Goal: Information Seeking & Learning: Learn about a topic

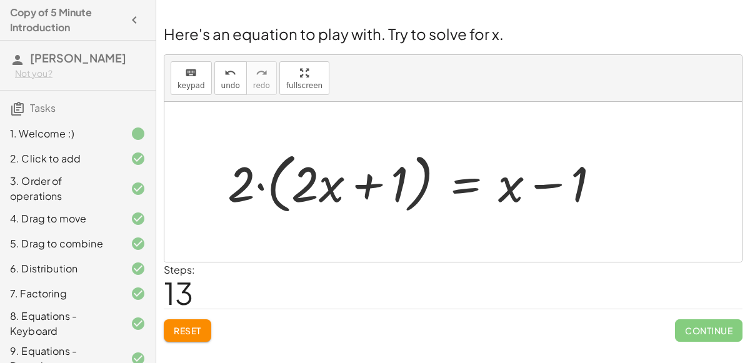
scroll to position [152, 0]
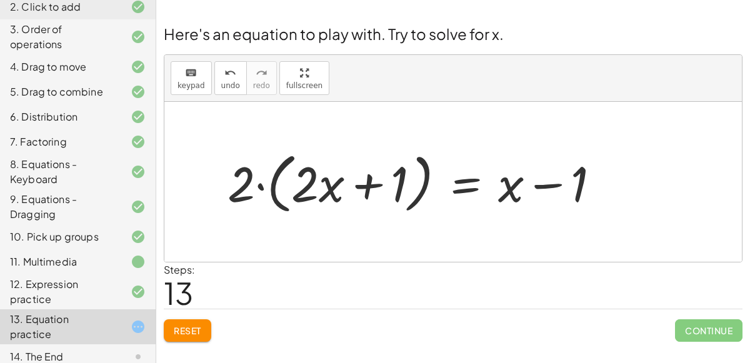
click at [372, 177] on div at bounding box center [418, 182] width 395 height 72
click at [262, 184] on div at bounding box center [418, 182] width 395 height 72
drag, startPoint x: 309, startPoint y: 182, endPoint x: 406, endPoint y: 176, distance: 97.1
click at [406, 176] on div at bounding box center [418, 182] width 395 height 72
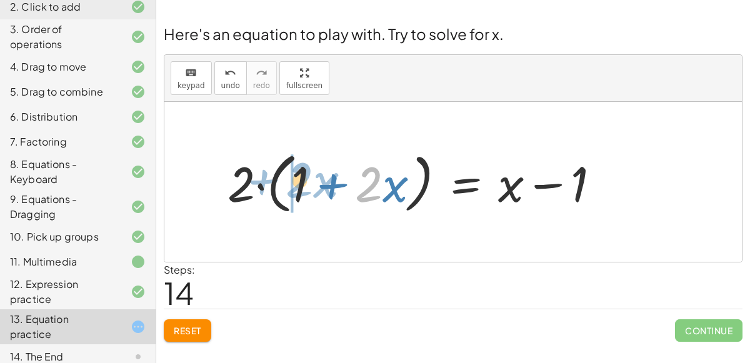
drag, startPoint x: 369, startPoint y: 186, endPoint x: 300, endPoint y: 181, distance: 69.5
click at [300, 181] on div at bounding box center [418, 182] width 395 height 72
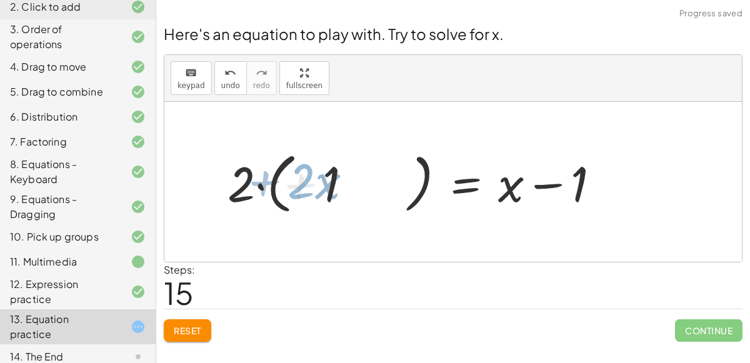
click at [300, 181] on div at bounding box center [418, 182] width 395 height 72
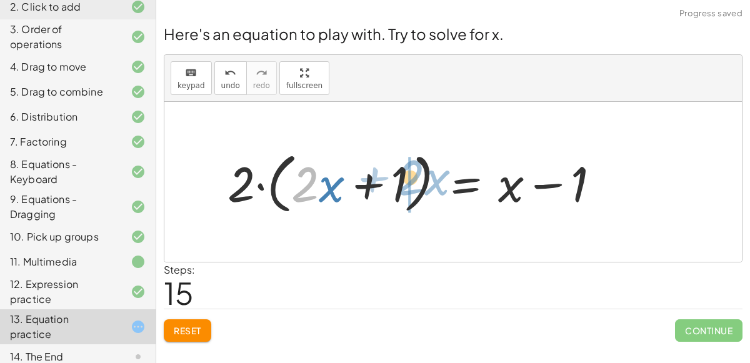
drag, startPoint x: 303, startPoint y: 181, endPoint x: 409, endPoint y: 175, distance: 105.8
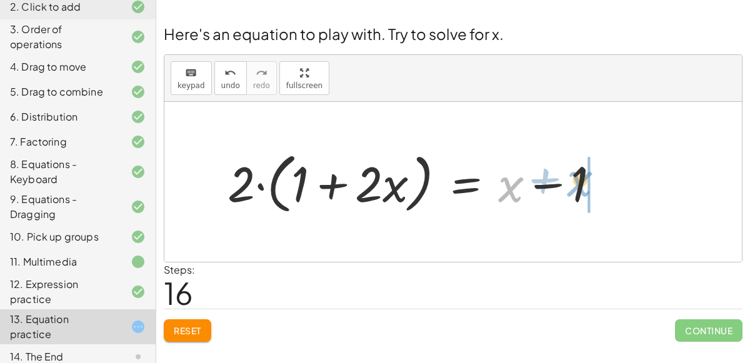
drag, startPoint x: 514, startPoint y: 184, endPoint x: 582, endPoint y: 178, distance: 69.0
click at [582, 178] on div at bounding box center [418, 182] width 395 height 72
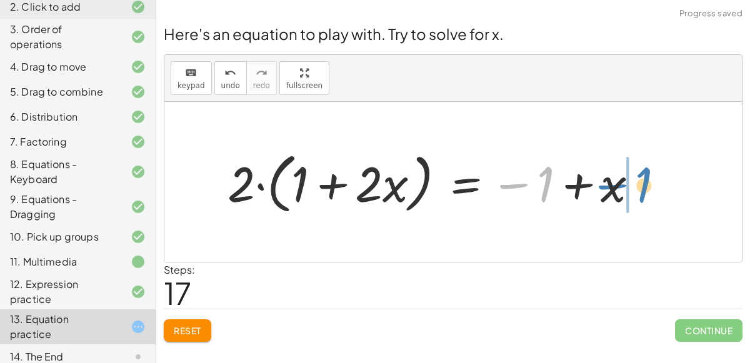
drag, startPoint x: 543, startPoint y: 181, endPoint x: 642, endPoint y: 181, distance: 98.7
click at [642, 181] on div at bounding box center [437, 182] width 433 height 72
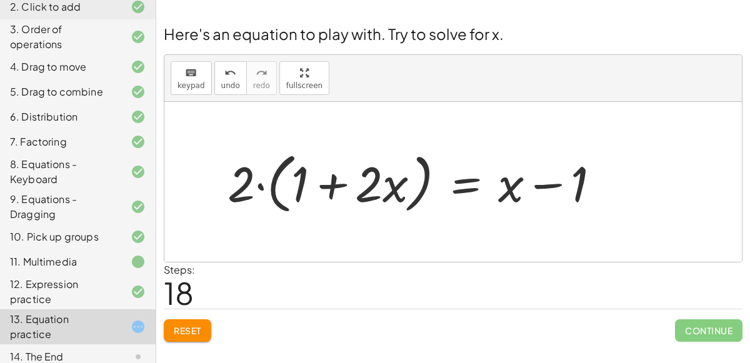
click at [140, 260] on icon at bounding box center [138, 261] width 15 height 15
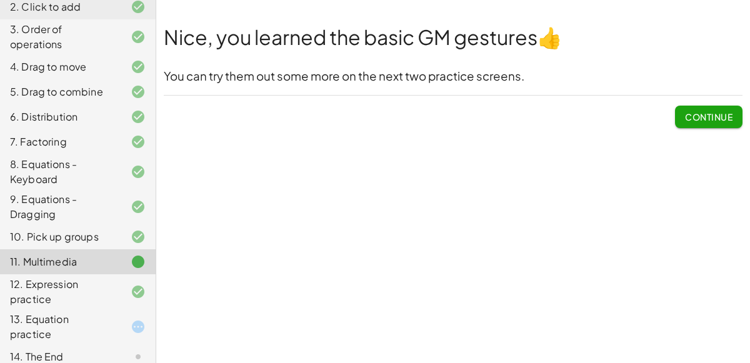
click at [139, 322] on icon at bounding box center [138, 326] width 15 height 15
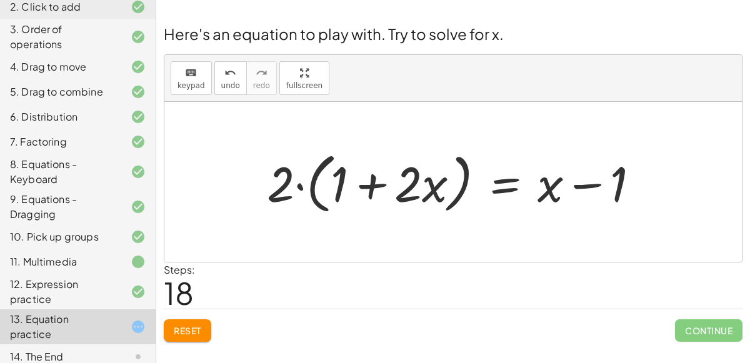
click at [464, 174] on div at bounding box center [458, 182] width 395 height 72
click at [511, 187] on div at bounding box center [458, 182] width 395 height 72
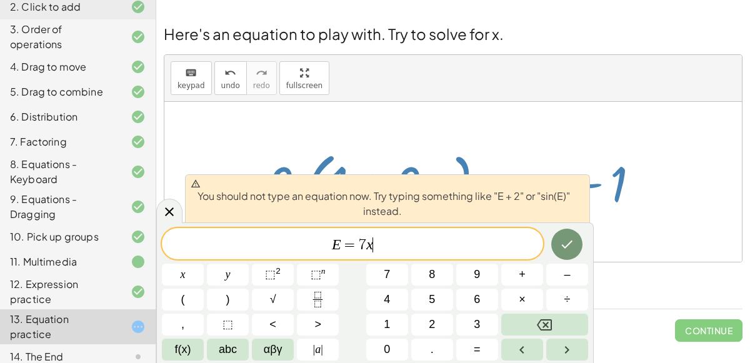
click at [369, 247] on var "x" at bounding box center [369, 244] width 7 height 16
click at [371, 247] on var "x" at bounding box center [369, 244] width 7 height 16
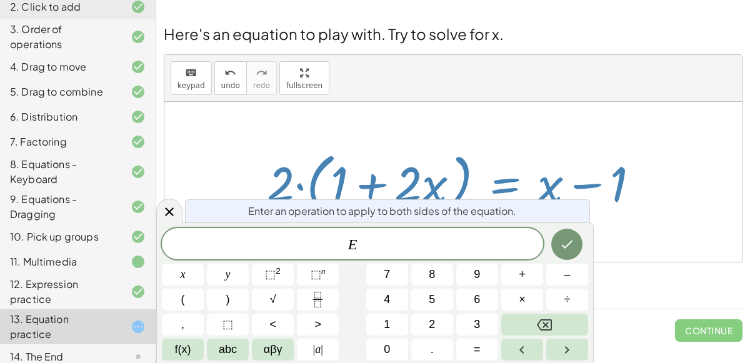
click at [362, 244] on span "E ​" at bounding box center [352, 244] width 381 height 17
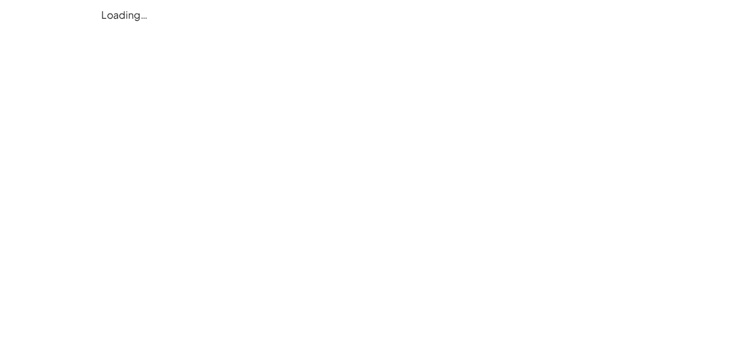
click at [0, 0] on div "Loading…" at bounding box center [0, 0] width 0 height 0
